Goal: Complete application form

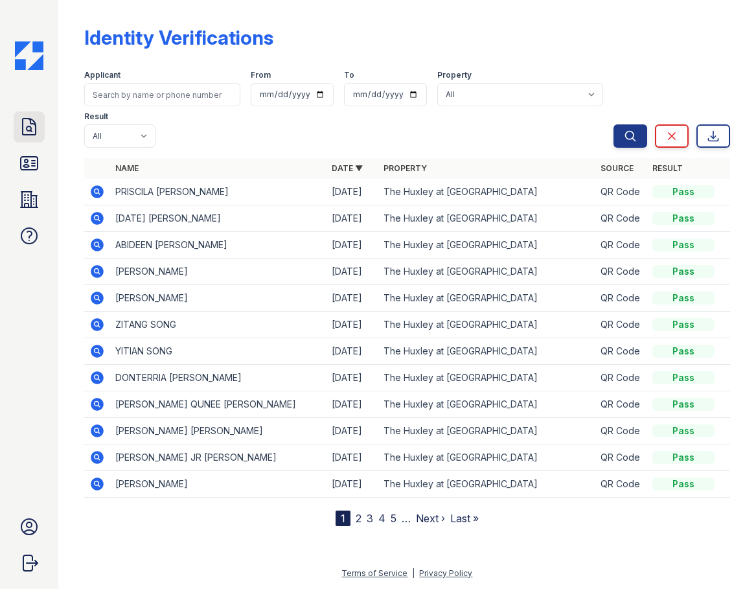
click at [34, 123] on icon at bounding box center [29, 127] width 21 height 21
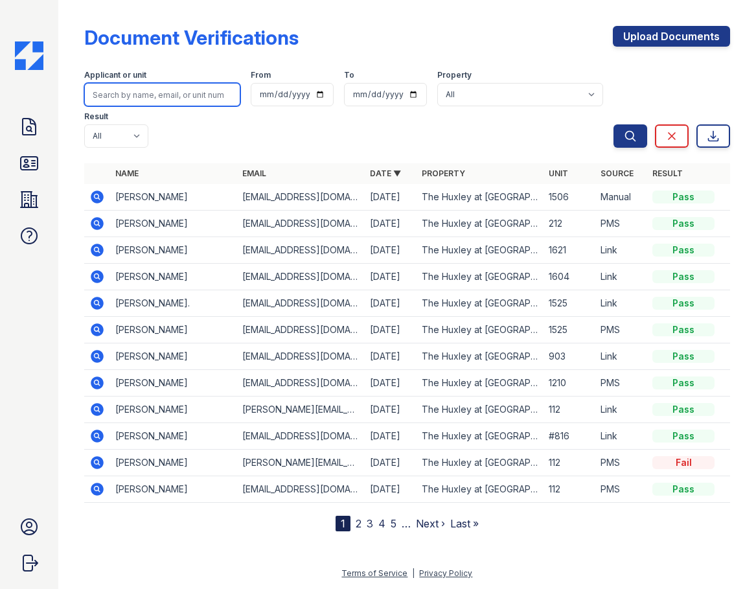
click at [139, 92] on input "search" at bounding box center [162, 94] width 156 height 23
type input "jael"
click at [614, 124] on button "Search" at bounding box center [631, 135] width 34 height 23
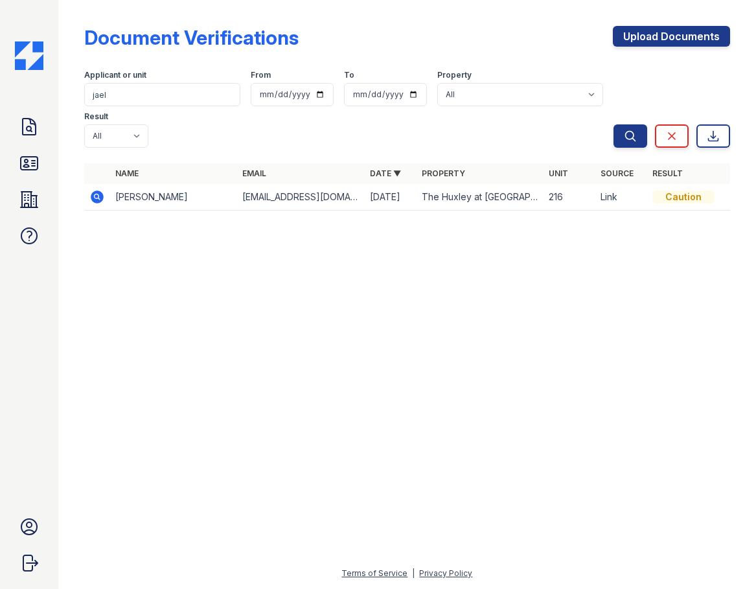
click at [102, 199] on icon at bounding box center [97, 196] width 13 height 13
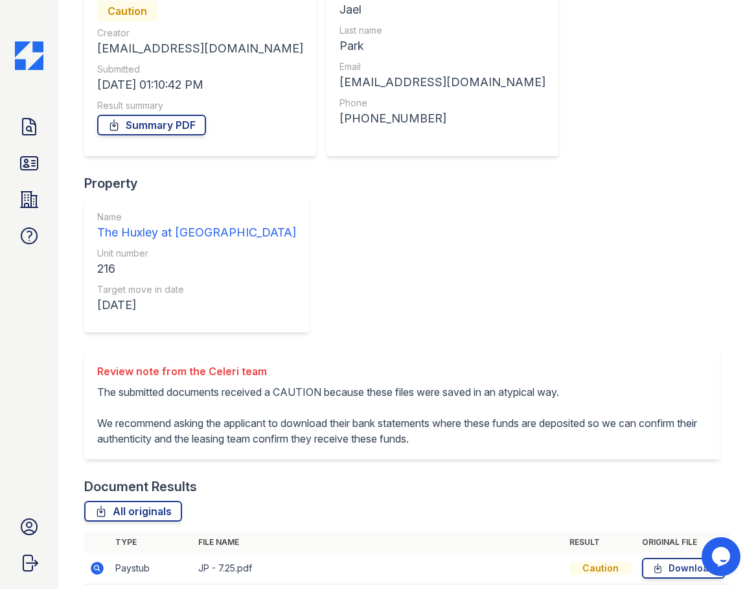
scroll to position [147, 0]
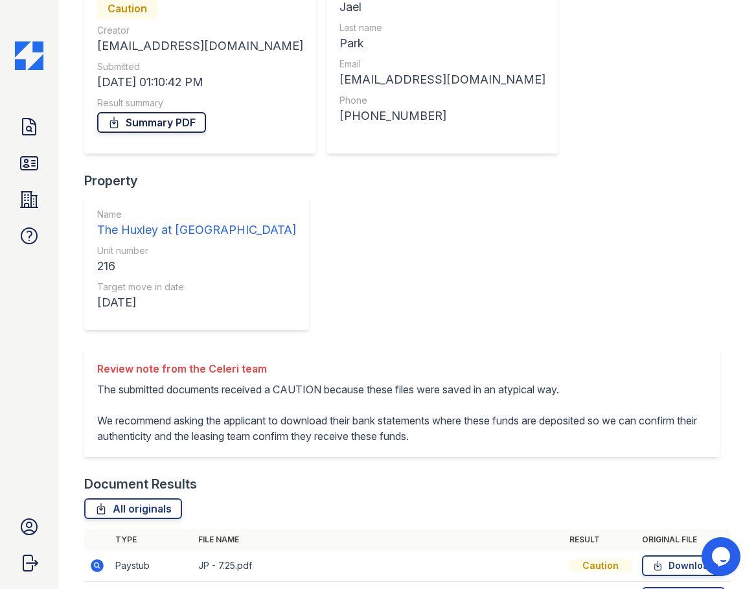
click at [158, 122] on link "Summary PDF" at bounding box center [151, 122] width 109 height 21
click at [688, 555] on link "Download" at bounding box center [683, 565] width 83 height 21
click at [684, 587] on link "Download" at bounding box center [683, 597] width 83 height 21
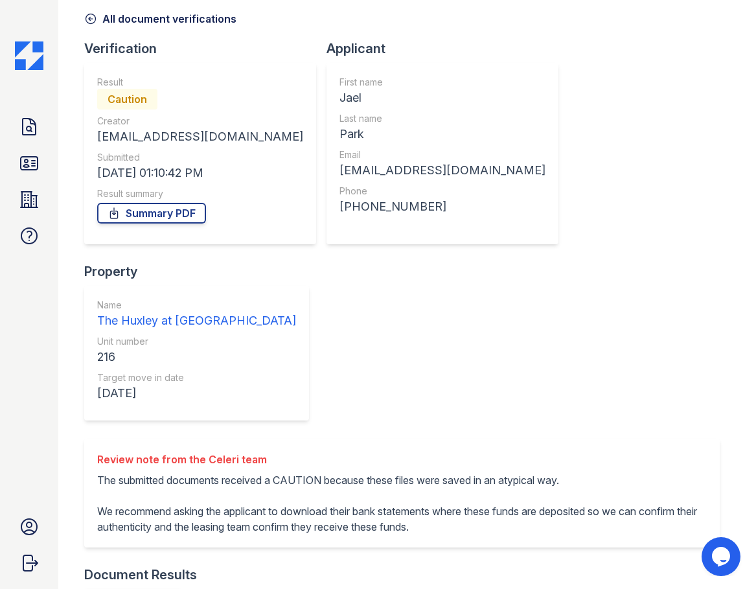
scroll to position [0, 0]
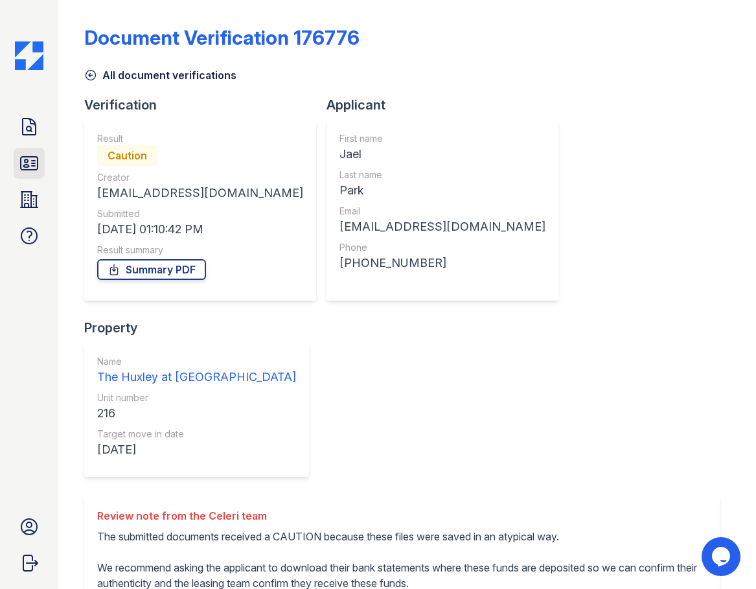
click at [41, 161] on link "ID Verifications" at bounding box center [29, 163] width 31 height 31
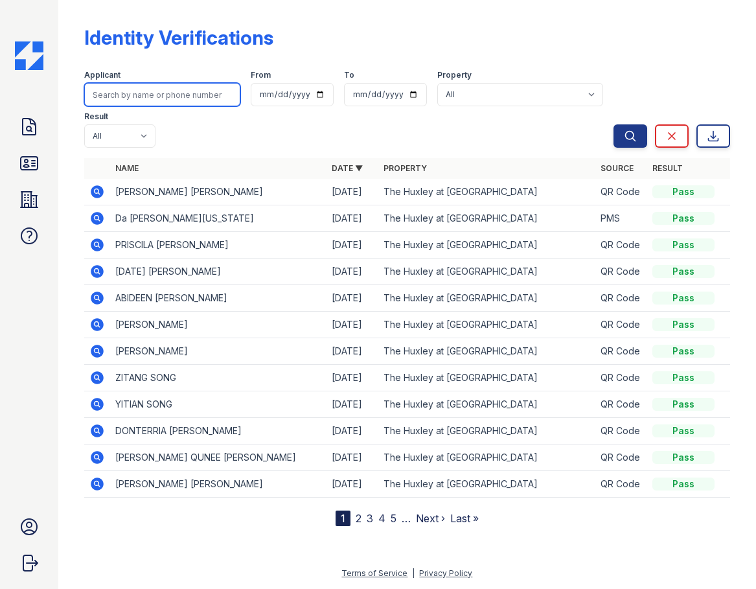
click at [198, 91] on input "search" at bounding box center [162, 94] width 156 height 23
type input "ebony"
click at [614, 124] on button "Search" at bounding box center [631, 135] width 34 height 23
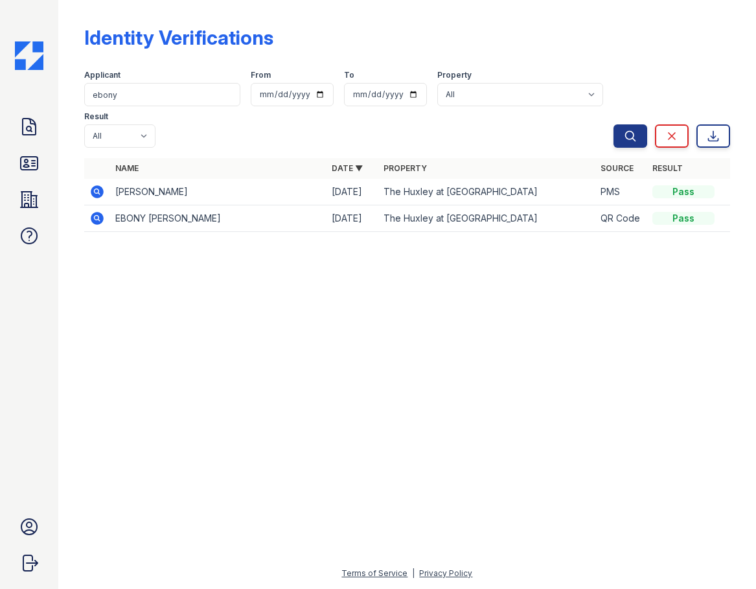
click at [94, 190] on icon at bounding box center [97, 192] width 16 height 16
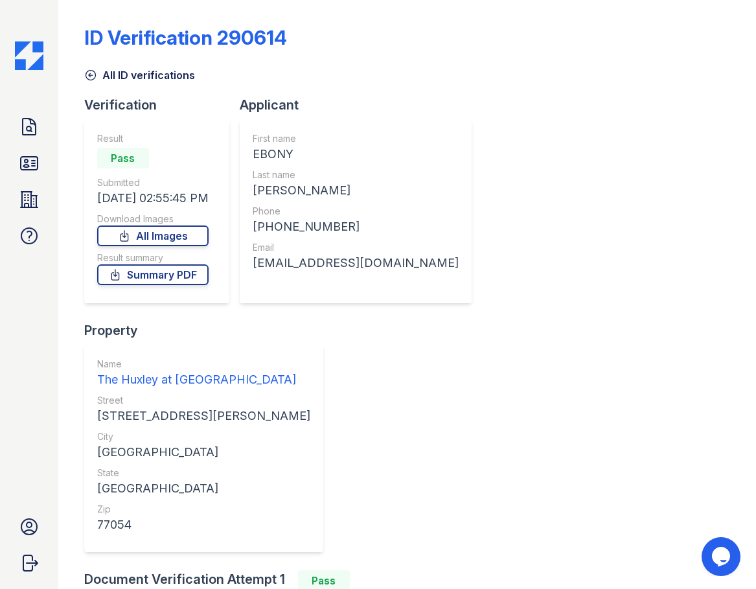
click at [95, 77] on icon at bounding box center [91, 76] width 10 height 10
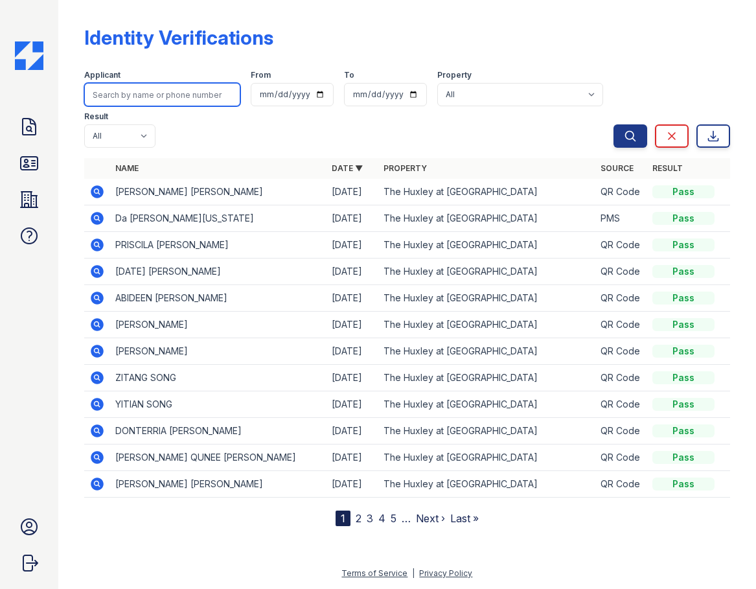
click at [141, 89] on input "search" at bounding box center [162, 94] width 156 height 23
type input "steven"
click at [614, 124] on button "Search" at bounding box center [631, 135] width 34 height 23
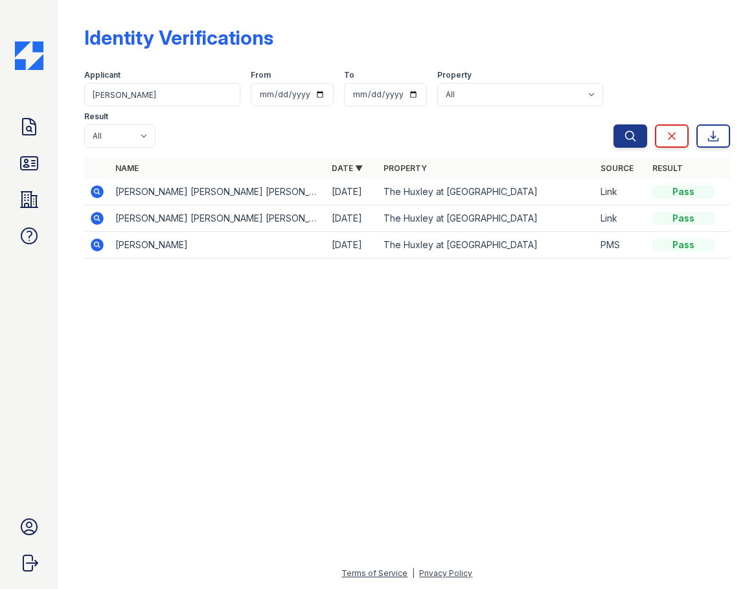
click at [100, 191] on icon at bounding box center [97, 191] width 13 height 13
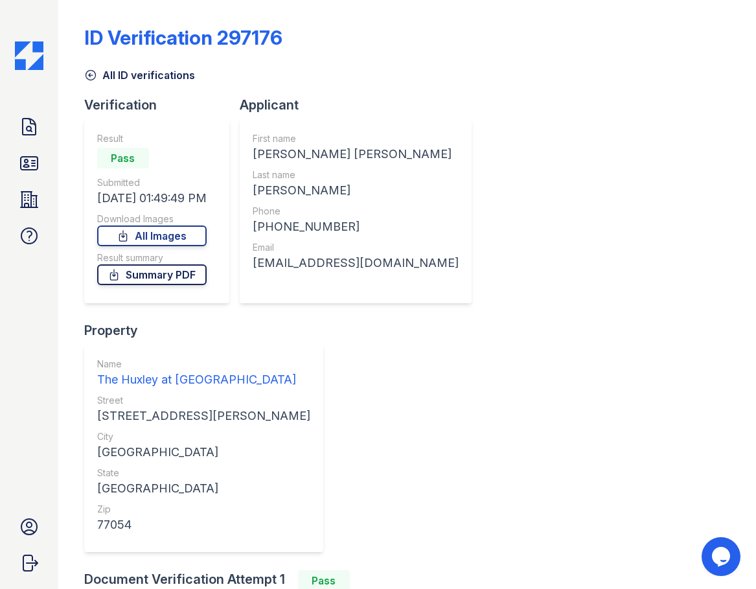
click at [185, 278] on link "Summary PDF" at bounding box center [151, 274] width 109 height 21
click at [95, 75] on icon at bounding box center [91, 76] width 10 height 10
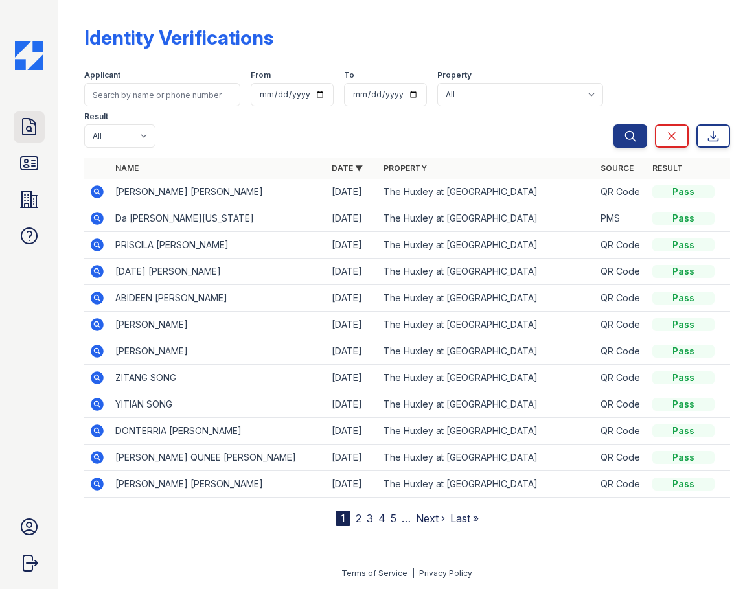
click at [27, 125] on icon at bounding box center [29, 127] width 21 height 21
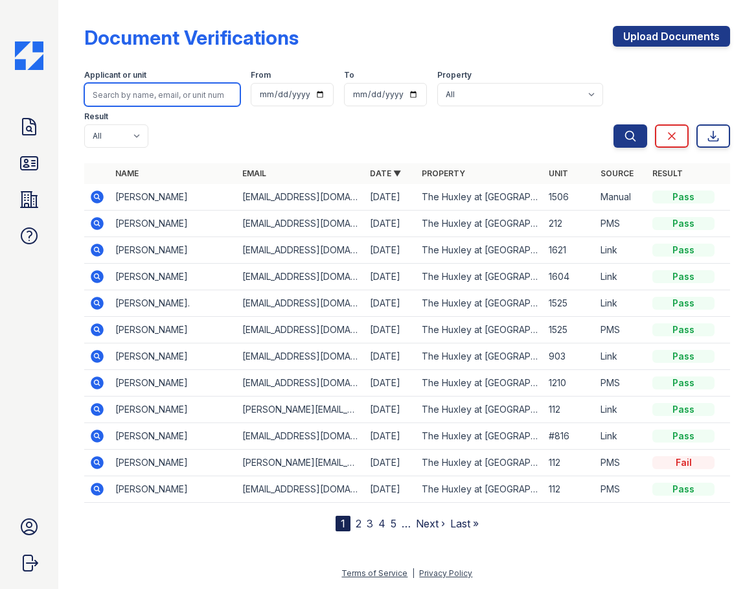
click at [155, 95] on input "search" at bounding box center [162, 94] width 156 height 23
type input "steven"
click at [614, 124] on button "Search" at bounding box center [631, 135] width 34 height 23
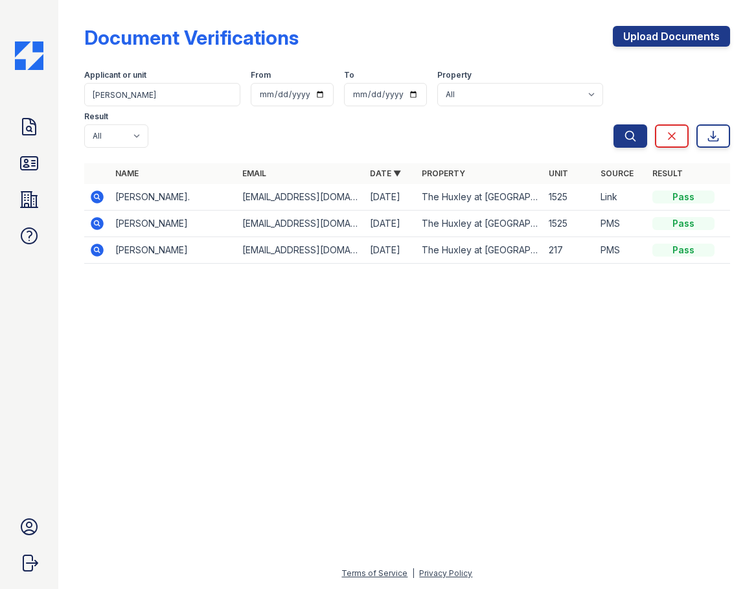
click at [96, 196] on icon at bounding box center [96, 195] width 3 height 3
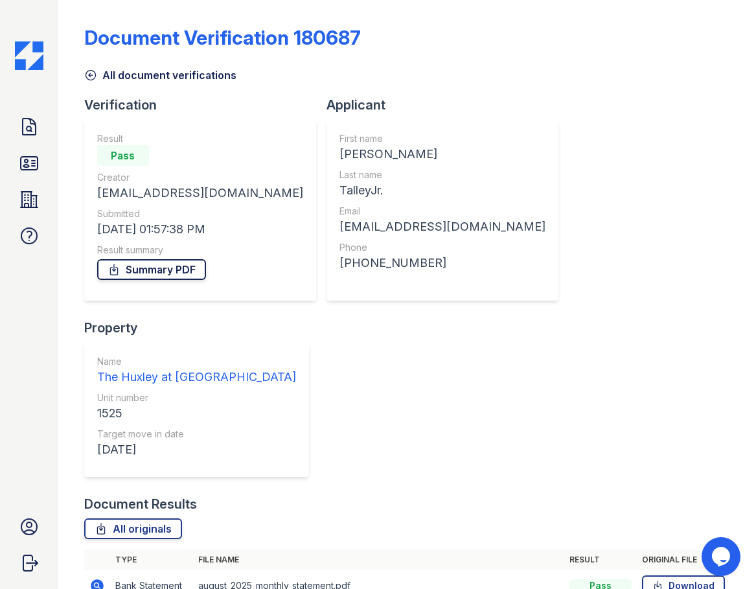
click at [165, 267] on link "Summary PDF" at bounding box center [151, 269] width 109 height 21
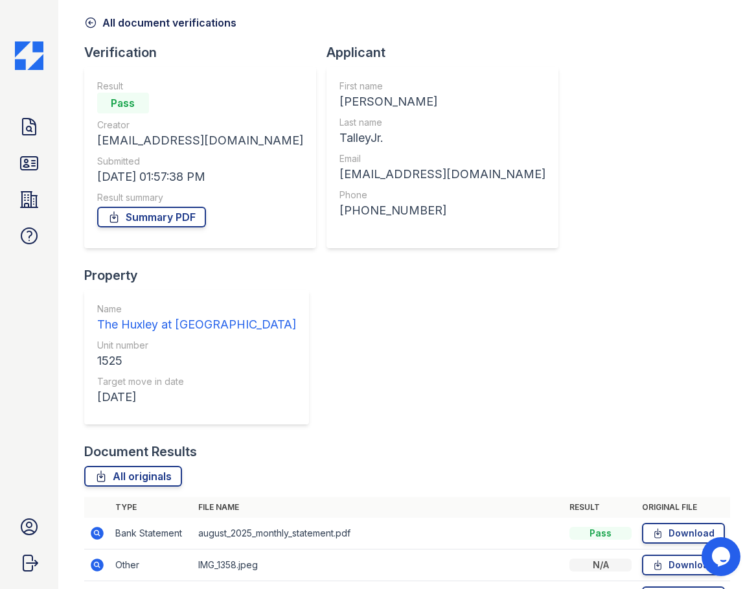
scroll to position [116, 0]
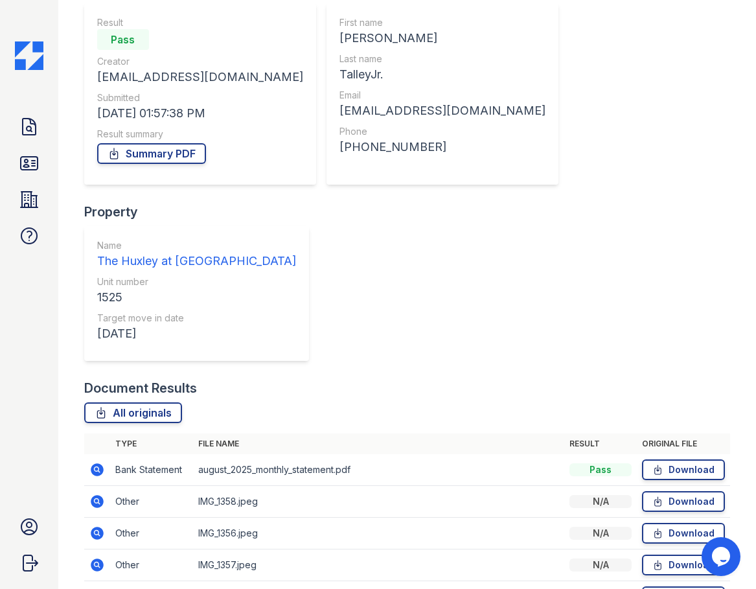
click at [679, 459] on link "Download" at bounding box center [683, 469] width 83 height 21
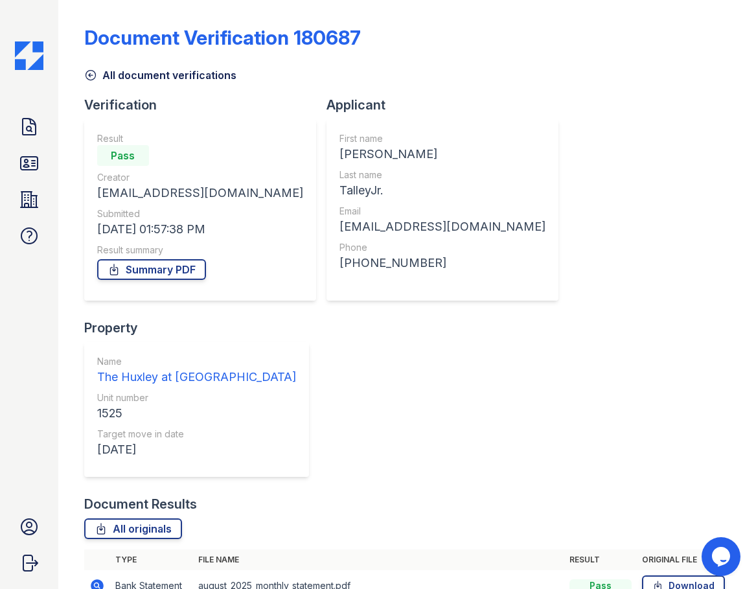
click at [89, 97] on div "Verification" at bounding box center [205, 105] width 242 height 18
click at [89, 80] on icon at bounding box center [91, 76] width 10 height 10
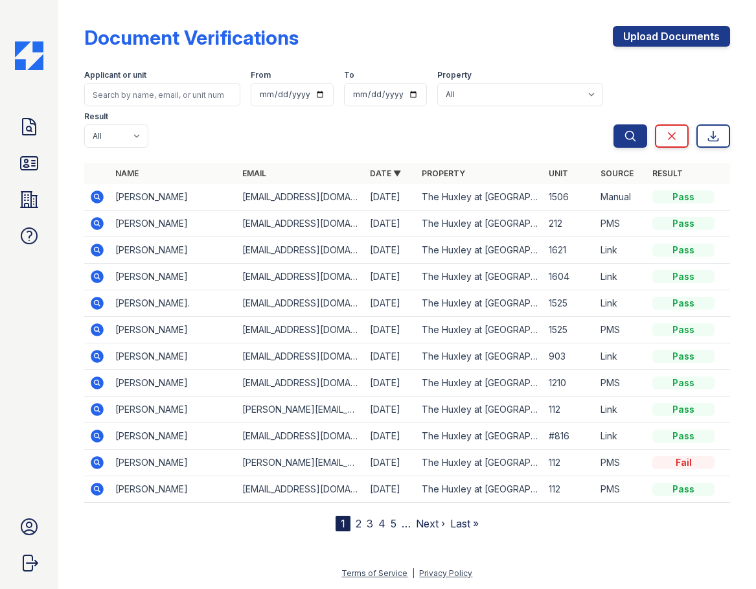
click at [101, 216] on icon at bounding box center [97, 224] width 16 height 16
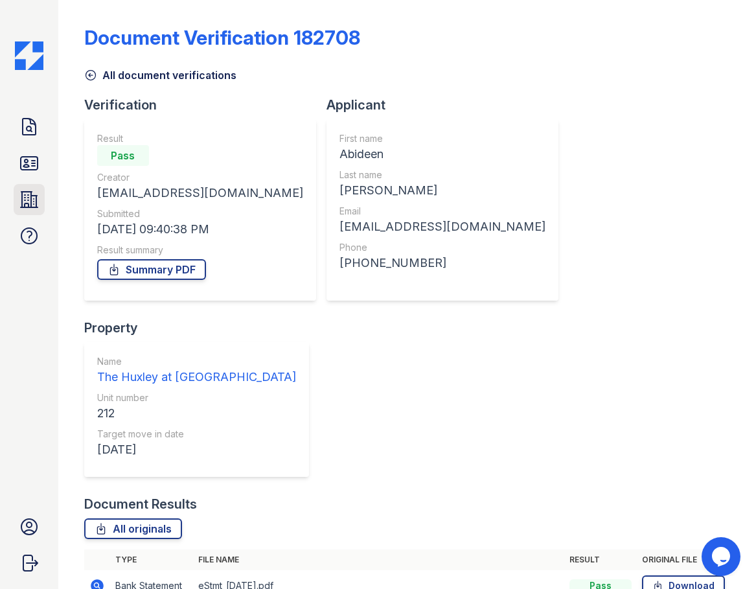
click at [26, 198] on icon at bounding box center [29, 199] width 21 height 21
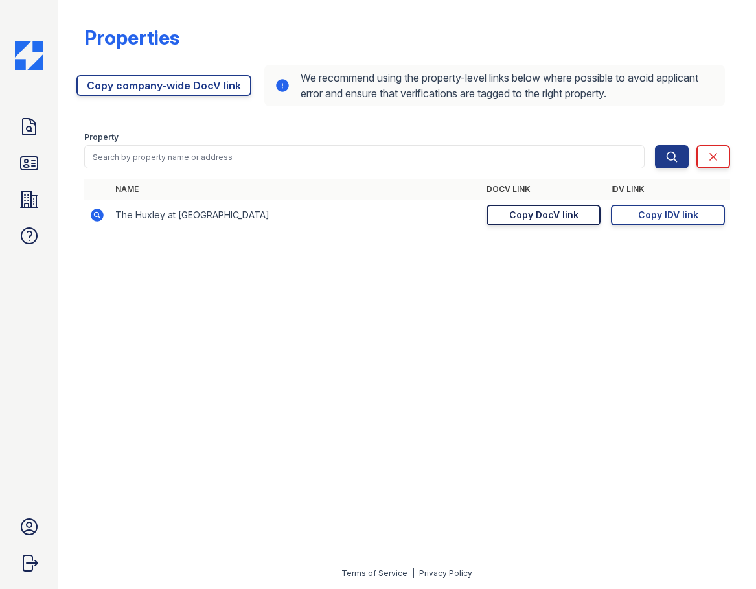
click at [540, 214] on div "Copy DocV link" at bounding box center [543, 215] width 69 height 13
click at [39, 156] on icon at bounding box center [29, 163] width 21 height 21
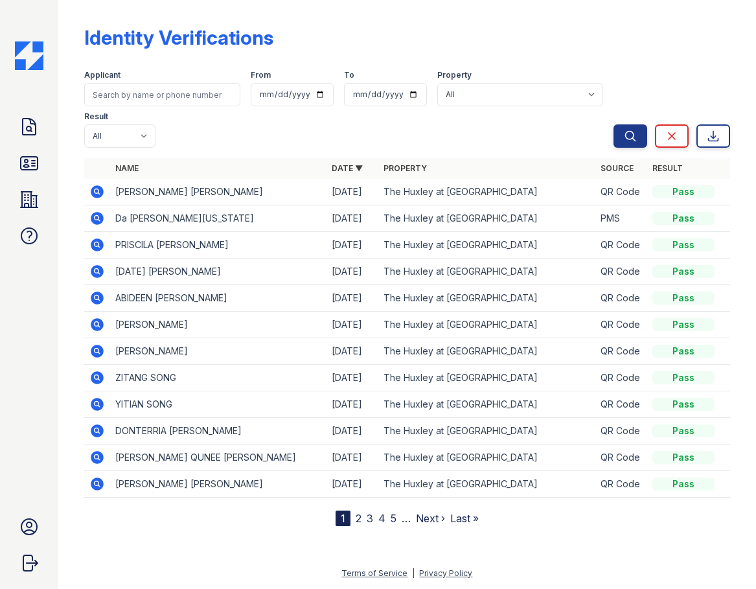
click at [17, 89] on div "Doc Verifications ID Verifications Properties FAQ [PERSON_NAME] CAF Management …" at bounding box center [29, 294] width 58 height 589
click at [32, 126] on icon at bounding box center [29, 127] width 21 height 21
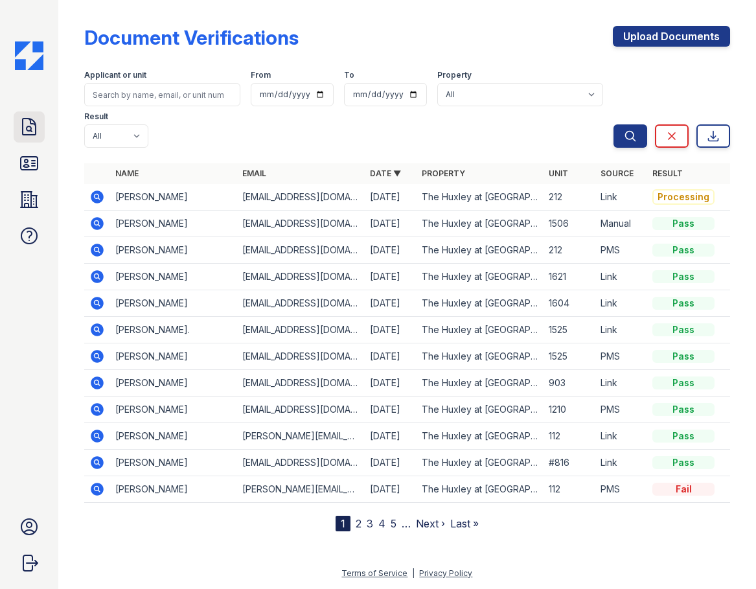
click at [37, 135] on icon at bounding box center [29, 127] width 21 height 21
click at [100, 196] on icon at bounding box center [97, 196] width 13 height 13
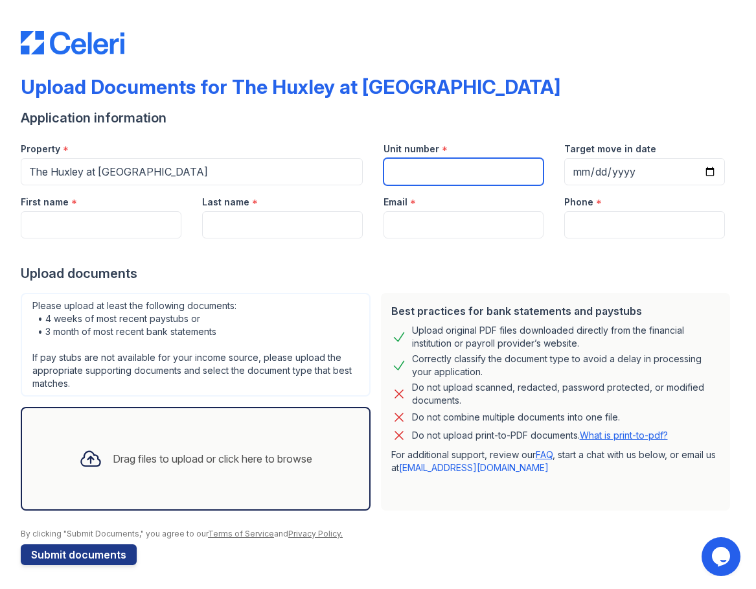
click at [441, 178] on input "Unit number" at bounding box center [464, 171] width 161 height 27
type input "212"
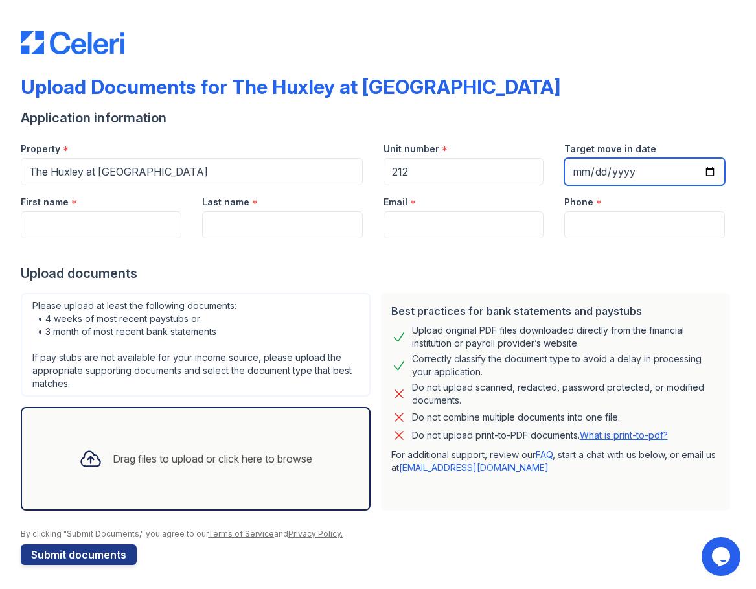
click at [578, 177] on input "Target move in date" at bounding box center [644, 171] width 161 height 27
click at [592, 172] on input "0030-08-29" at bounding box center [644, 171] width 161 height 27
type input "2025-08-30"
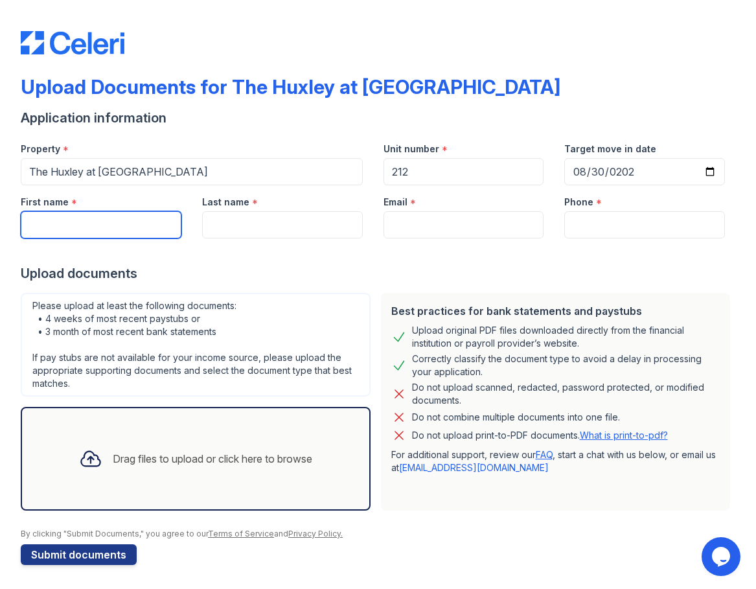
click at [97, 224] on input "First name" at bounding box center [101, 224] width 161 height 27
type input "Abideen"
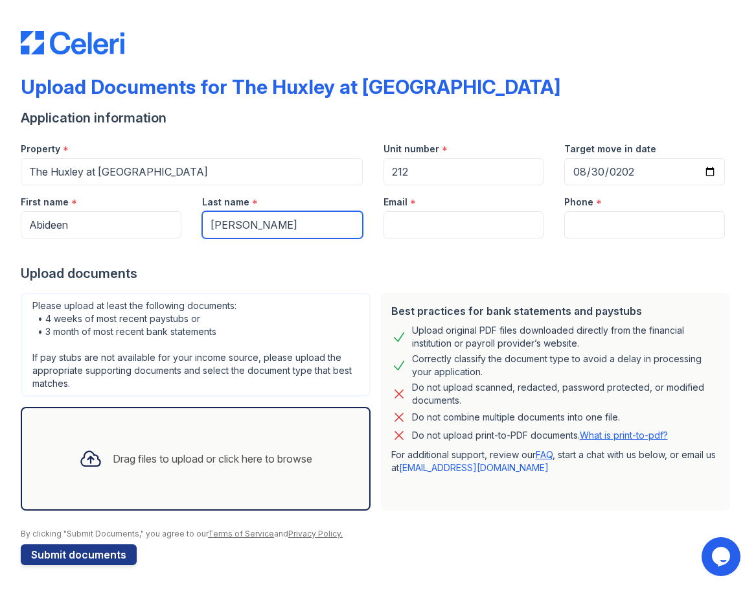
type input "[PERSON_NAME]"
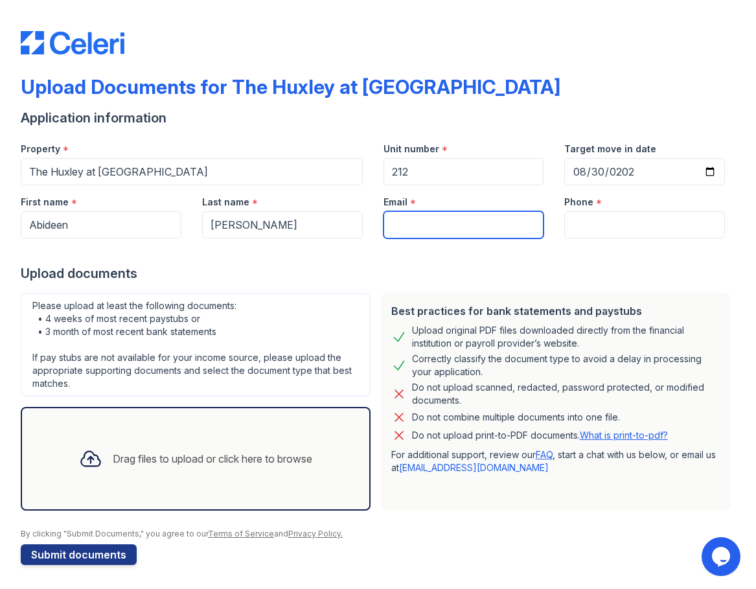
paste input "[EMAIL_ADDRESS][DOMAIN_NAME]"
type input "[EMAIL_ADDRESS][DOMAIN_NAME]"
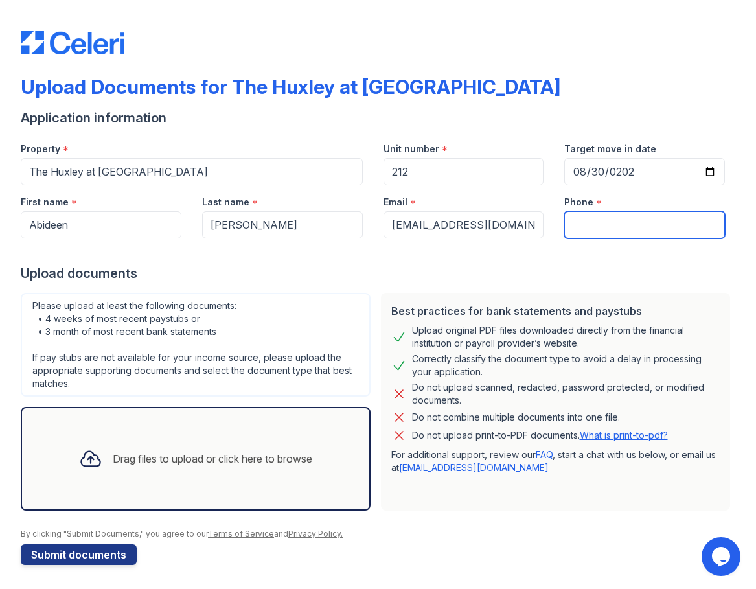
click at [598, 229] on input "Phone" at bounding box center [644, 224] width 161 height 27
type input "4099190520"
click at [161, 468] on div "Drag files to upload or click here to browse" at bounding box center [196, 459] width 254 height 44
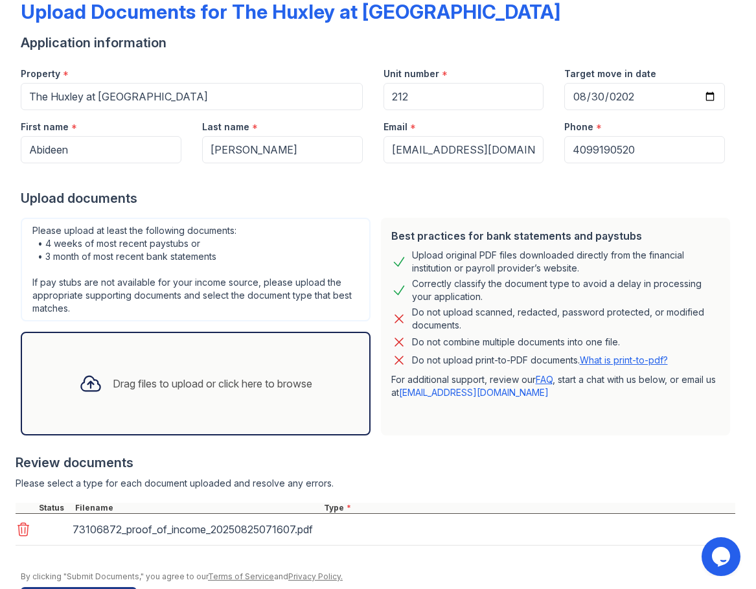
scroll to position [120, 0]
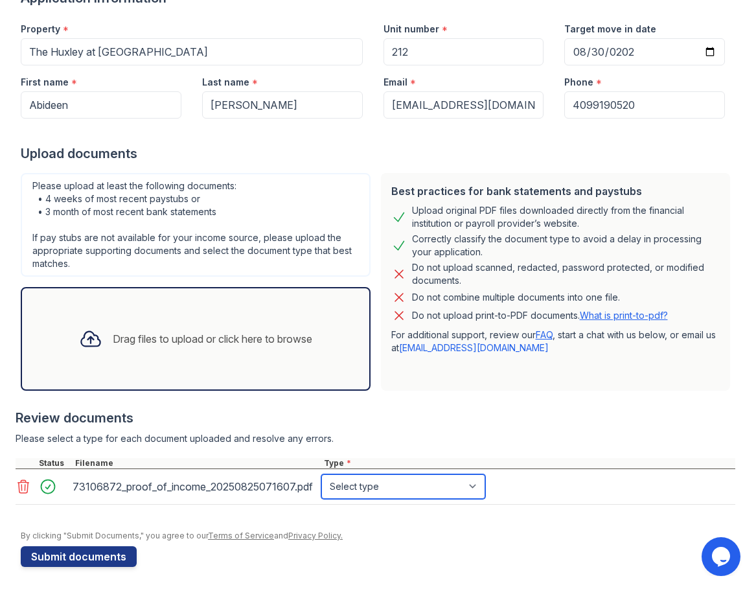
click at [425, 492] on select "Select type Paystub Bank Statement Offer Letter Tax Documents Benefit Award Let…" at bounding box center [403, 486] width 164 height 25
select select "paystub"
click at [321, 474] on select "Select type Paystub Bank Statement Offer Letter Tax Documents Benefit Award Let…" at bounding box center [403, 486] width 164 height 25
click at [238, 358] on div "Drag files to upload or click here to browse" at bounding box center [196, 339] width 254 height 44
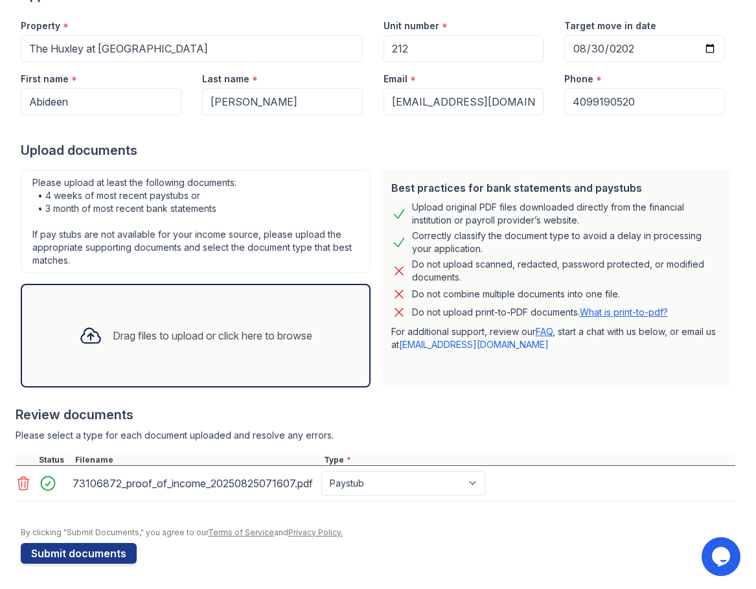
scroll to position [124, 0]
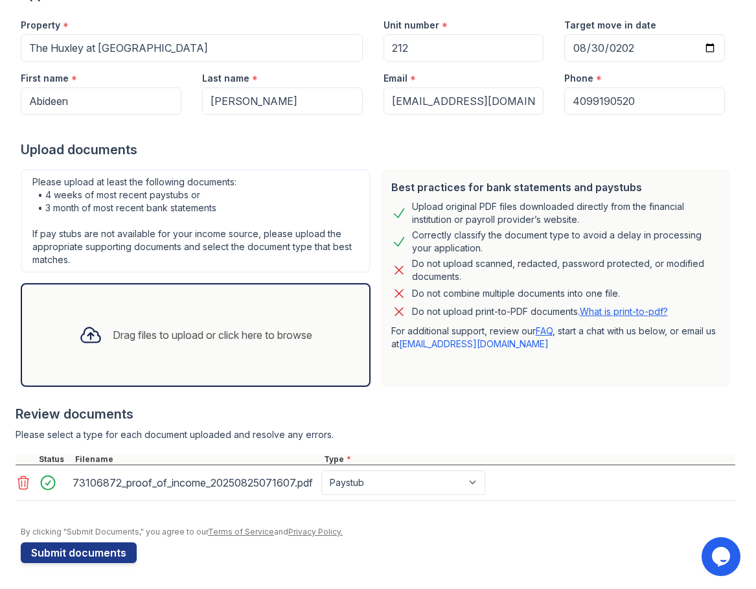
click at [170, 328] on div "Drag files to upload or click here to browse" at bounding box center [213, 335] width 200 height 16
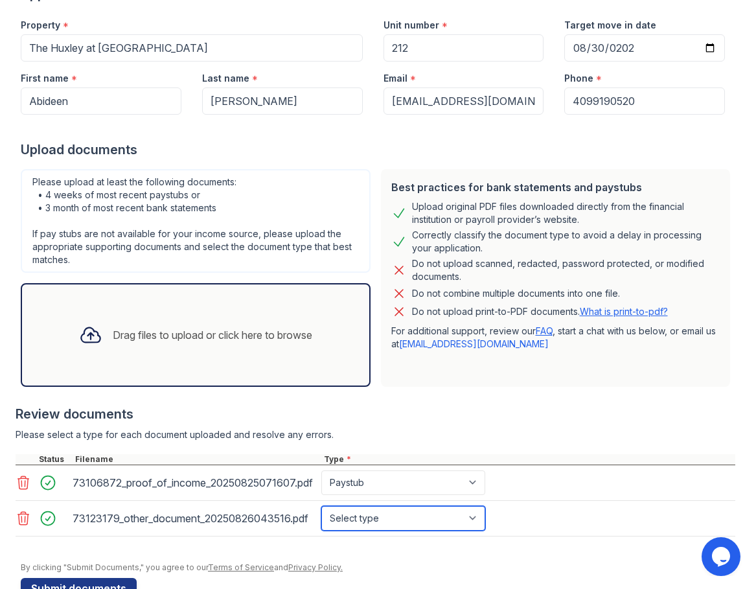
click at [394, 517] on select "Select type Paystub Bank Statement Offer Letter Tax Documents Benefit Award Let…" at bounding box center [403, 518] width 164 height 25
select select "bank_statement"
click at [321, 506] on select "Select type Paystub Bank Statement Offer Letter Tax Documents Benefit Award Let…" at bounding box center [403, 518] width 164 height 25
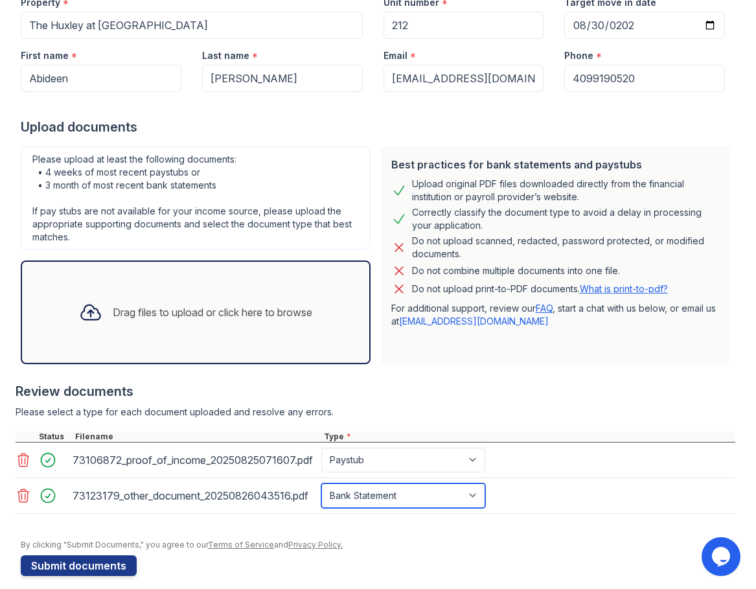
scroll to position [159, 0]
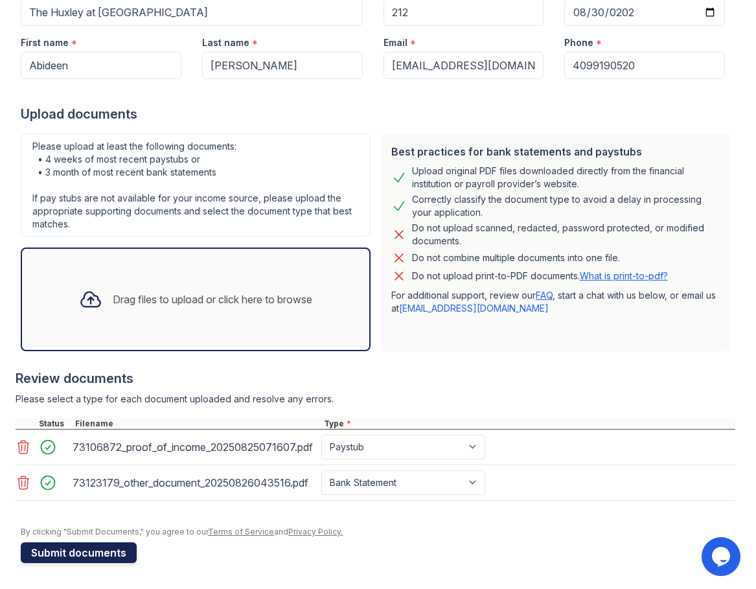
click at [93, 560] on button "Submit documents" at bounding box center [79, 552] width 116 height 21
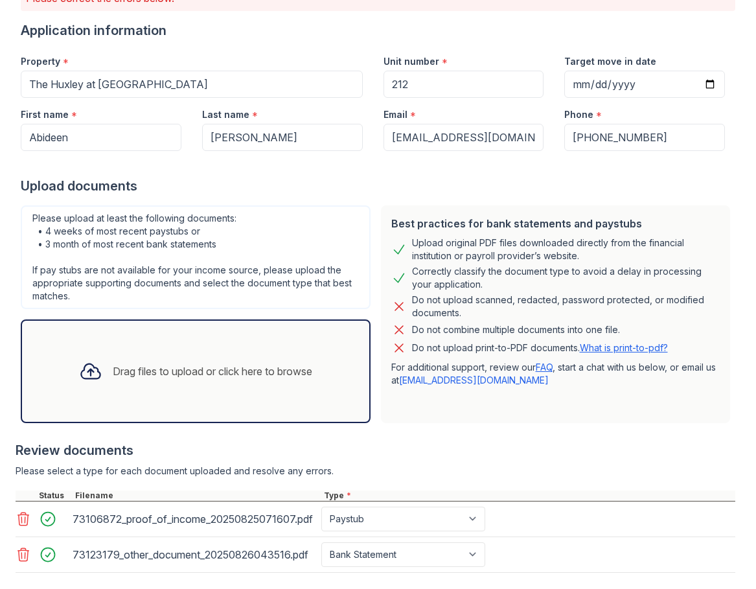
scroll to position [237, 0]
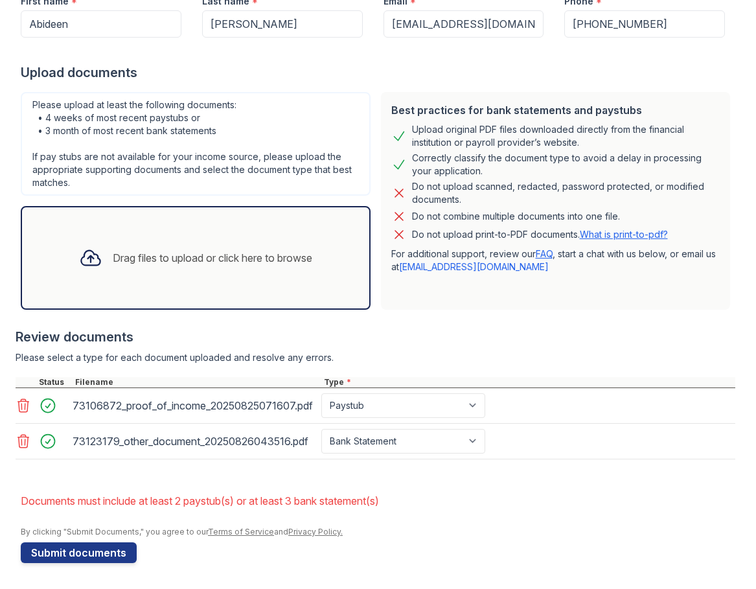
click at [26, 443] on icon at bounding box center [24, 441] width 16 height 16
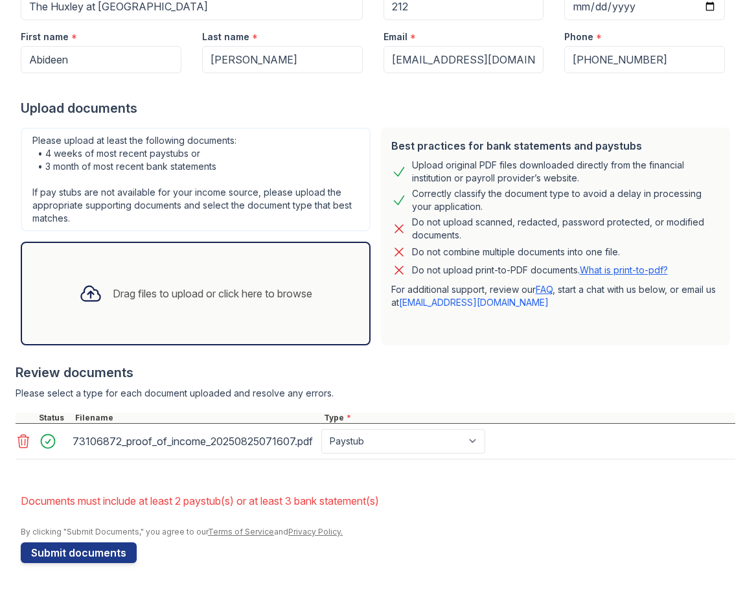
click at [181, 296] on div "Drag files to upload or click here to browse" at bounding box center [213, 294] width 200 height 16
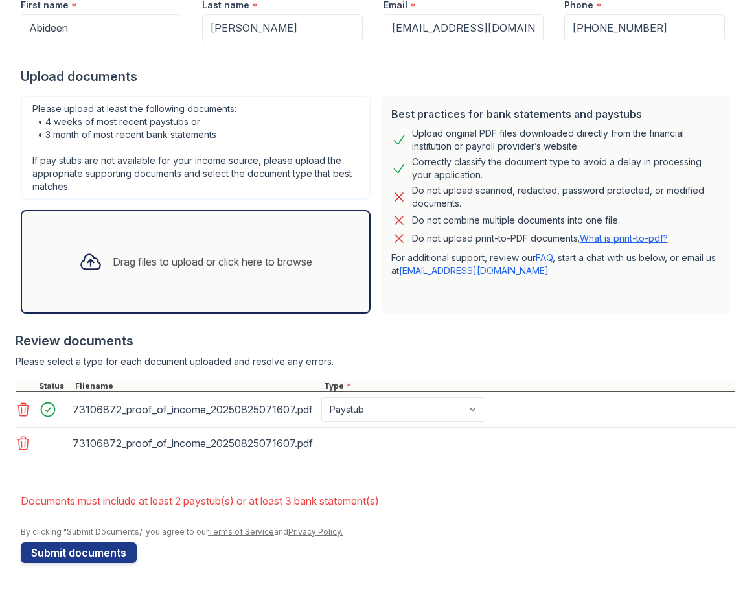
scroll to position [237, 0]
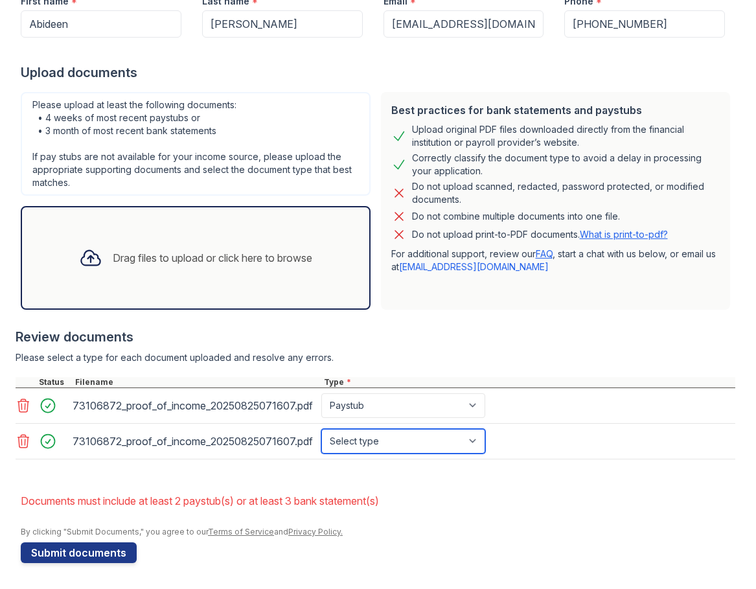
click at [387, 443] on select "Select type Paystub Bank Statement Offer Letter Tax Documents Benefit Award Let…" at bounding box center [403, 441] width 164 height 25
select select "paystub"
click at [321, 429] on select "Select type Paystub Bank Statement Offer Letter Tax Documents Benefit Award Let…" at bounding box center [403, 441] width 164 height 25
click at [107, 551] on button "Submit documents" at bounding box center [79, 552] width 116 height 21
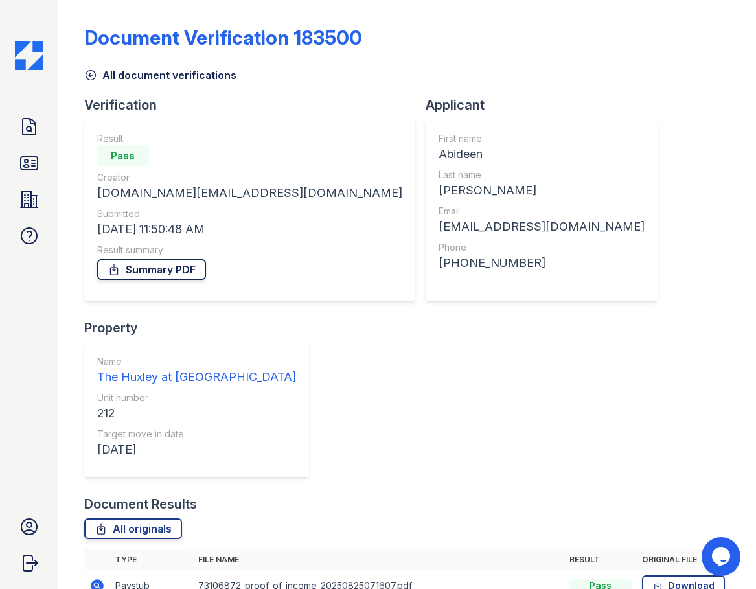
click at [179, 266] on link "Summary PDF" at bounding box center [151, 269] width 109 height 21
